Goal: Task Accomplishment & Management: Use online tool/utility

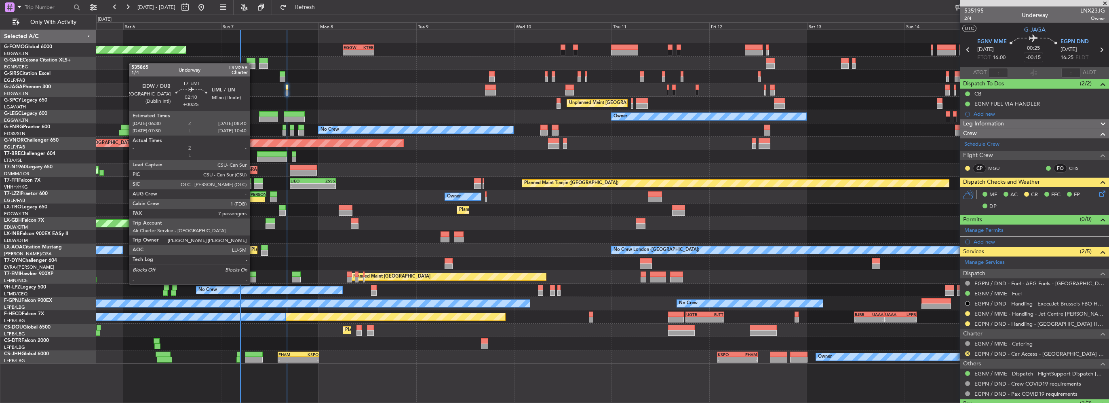
click at [253, 277] on div at bounding box center [251, 280] width 9 height 6
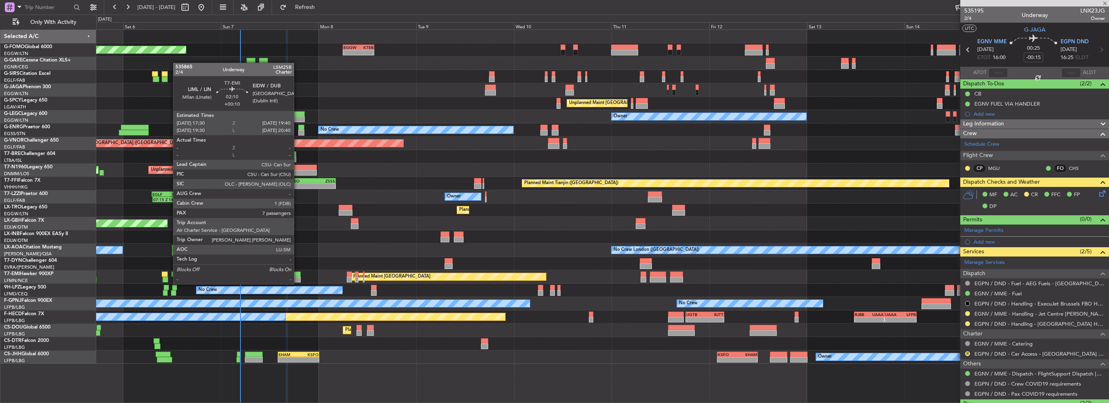
type input "+00:25"
type input "7"
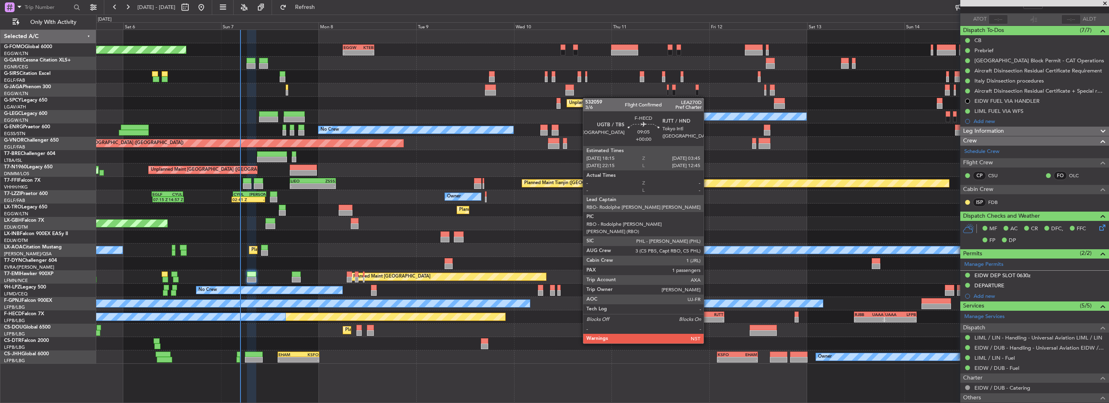
scroll to position [40, 0]
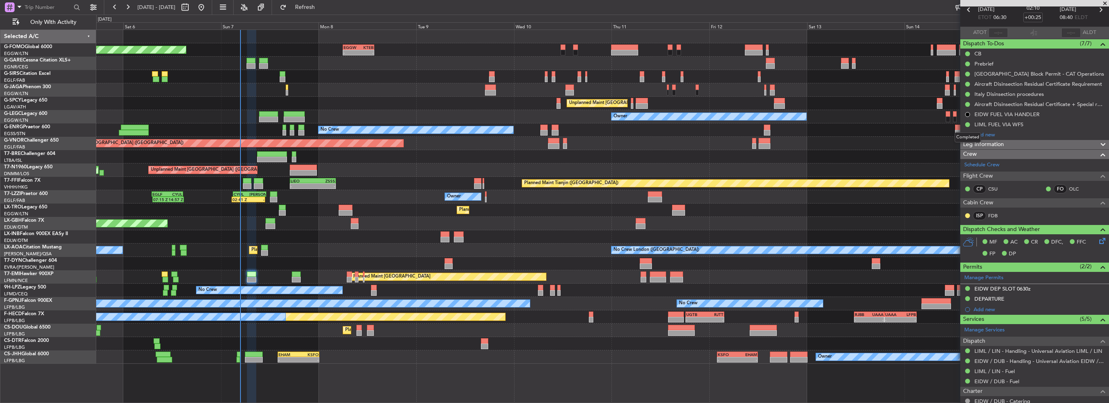
click at [966, 127] on mat-tooltip-component "Completed" at bounding box center [968, 137] width 38 height 21
click at [967, 123] on button at bounding box center [967, 124] width 5 height 5
drag, startPoint x: 969, startPoint y: 175, endPoint x: 541, endPoint y: 213, distance: 429.8
click at [965, 176] on span "Cancelled" at bounding box center [969, 172] width 23 height 8
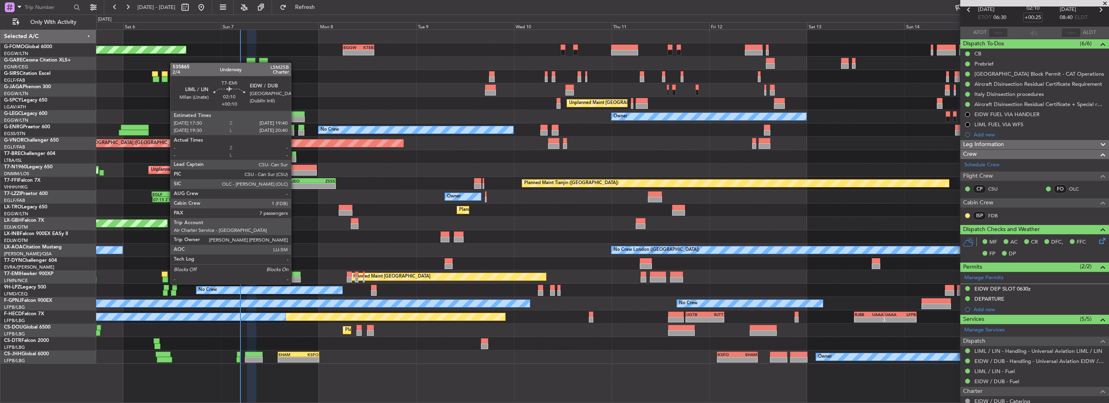
click at [295, 276] on div at bounding box center [296, 274] width 9 height 6
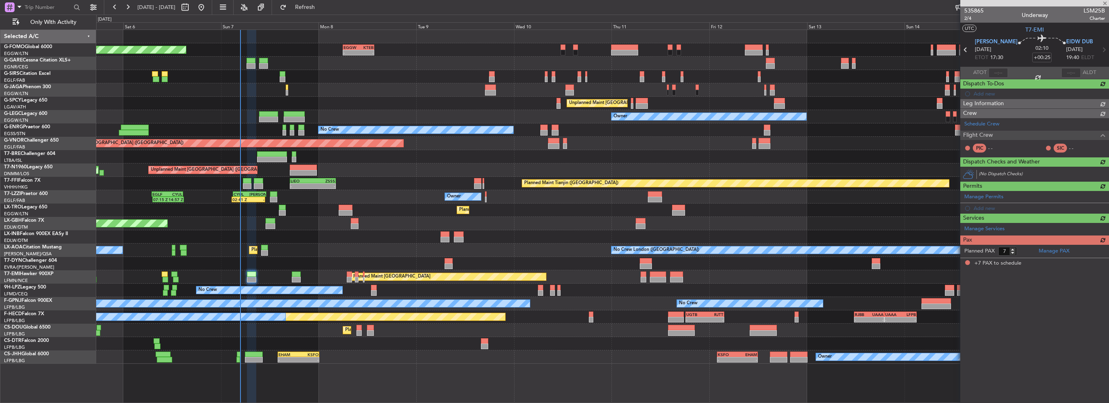
type input "+00:10"
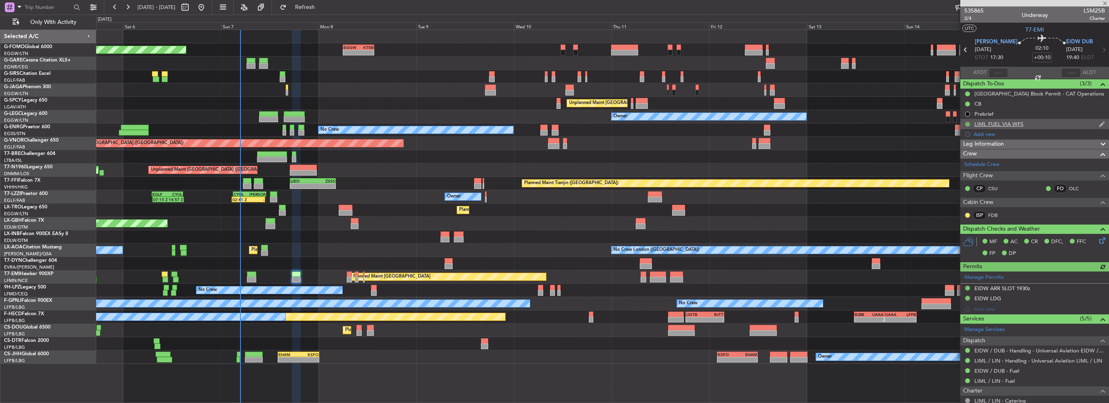
drag, startPoint x: 967, startPoint y: 124, endPoint x: 964, endPoint y: 127, distance: 4.6
click at [967, 124] on button at bounding box center [967, 124] width 5 height 5
click at [961, 171] on span "Cancelled" at bounding box center [969, 172] width 23 height 8
